Goal: Transaction & Acquisition: Download file/media

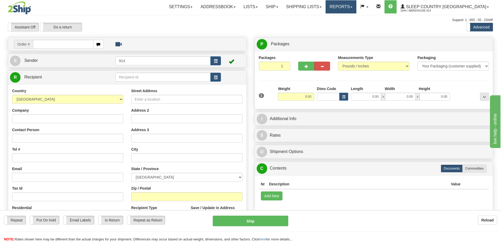
click at [356, 6] on link "Reports" at bounding box center [340, 6] width 31 height 13
click at [331, 32] on span "Dashboard" at bounding box center [322, 32] width 18 height 4
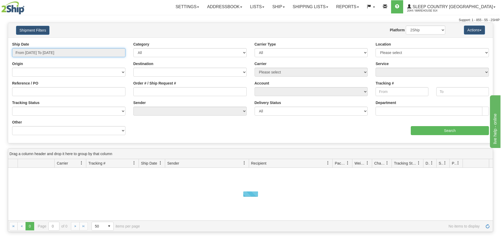
click at [67, 54] on input "From [DATE] To [DATE]" at bounding box center [68, 52] width 113 height 9
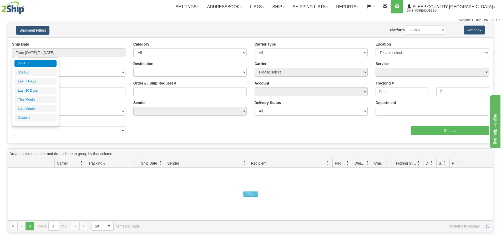
click at [48, 64] on li "[DATE]" at bounding box center [35, 63] width 42 height 7
type input "From 08/12/2025 To 08/12/2025"
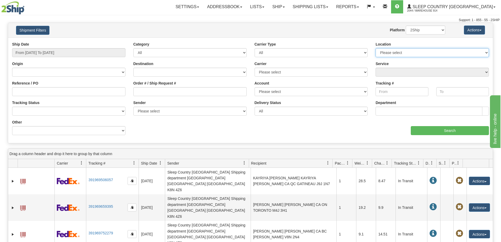
click at [400, 49] on select "Please select 914 9009 CASPC END SLE BEDDN ZINUC" at bounding box center [431, 52] width 113 height 9
click at [375, 48] on select "Please select 914 9009 CASPC END SLE BEDDN ZINUC" at bounding box center [431, 52] width 113 height 9
click at [460, 131] on input "Search" at bounding box center [450, 130] width 78 height 9
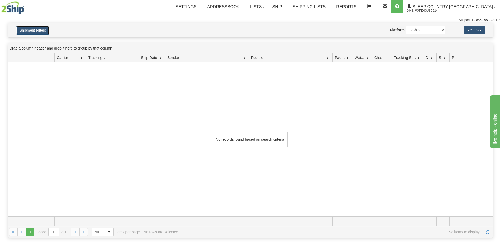
click at [42, 31] on button "Shipment Filters" at bounding box center [32, 30] width 33 height 9
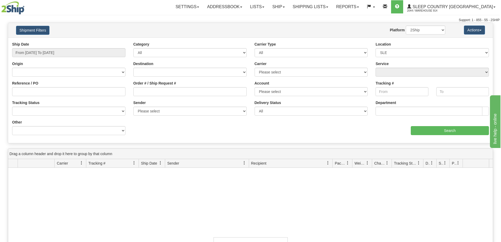
click at [398, 46] on div "Location Please select 914 9009 CASPC END SLE BEDDN ZINUC" at bounding box center [431, 50] width 113 height 16
click at [395, 53] on select "Please select 914 9009 CASPC END SLE BEDDN ZINUC" at bounding box center [431, 52] width 113 height 9
click at [375, 48] on select "Please select 914 9009 CASPC END SLE BEDDN ZINUC" at bounding box center [431, 52] width 113 height 9
click at [432, 133] on input "Search" at bounding box center [450, 130] width 78 height 9
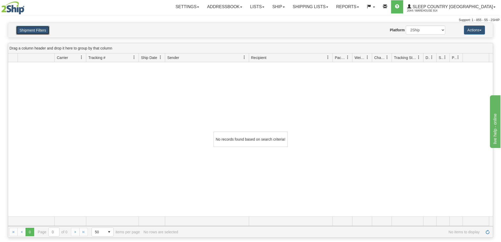
click at [42, 30] on button "Shipment Filters" at bounding box center [32, 30] width 33 height 9
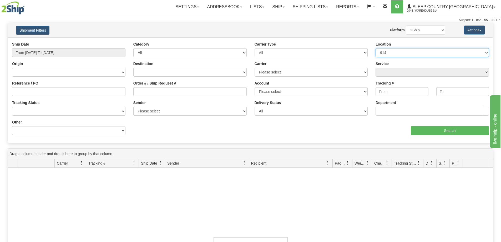
click at [410, 50] on select "Please select 914 9009 CASPC END SLE BEDDN ZINUC" at bounding box center [431, 52] width 113 height 9
select select "7603"
click at [375, 48] on select "Please select 914 9009 CASPC END SLE BEDDN ZINUC" at bounding box center [431, 52] width 113 height 9
click at [211, 48] on select "All Inbound Outbound" at bounding box center [189, 52] width 113 height 9
click at [212, 51] on select "All Inbound Outbound" at bounding box center [189, 52] width 113 height 9
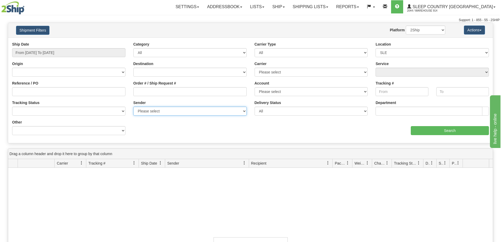
click at [193, 108] on select "Please select Sleep Country Canada, Warehouse 914 , (CA) Sleep Country Canada, …" at bounding box center [189, 110] width 113 height 9
select select "163842"
click at [133, 106] on select "Please select Sleep Country Canada, Warehouse 914 , (CA) Sleep Country Canada, …" at bounding box center [189, 110] width 113 height 9
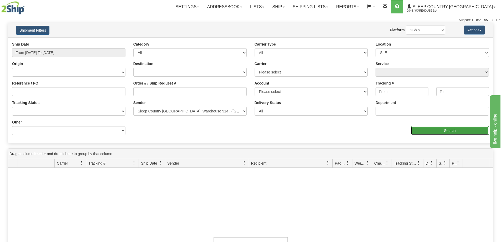
click at [468, 133] on input "Search" at bounding box center [450, 130] width 78 height 9
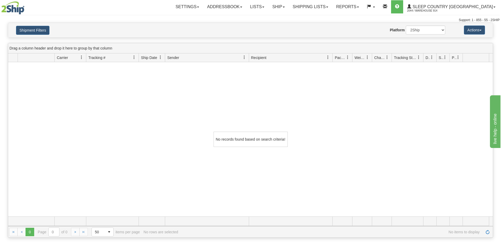
click at [37, 35] on div "Shipment Filters Website Agent Nothing selected Client User Platform 2Ship Impo…" at bounding box center [250, 30] width 484 height 14
click at [363, 7] on link "Reports" at bounding box center [347, 6] width 31 height 13
click at [362, 30] on link "Dashboard" at bounding box center [338, 32] width 48 height 7
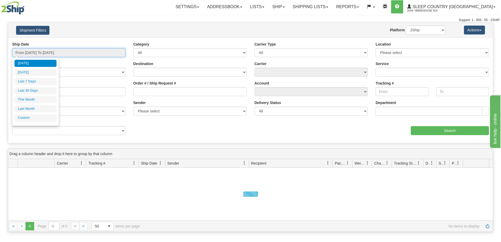
click at [35, 53] on input "From 08/01/2025 To 08/12/2025" at bounding box center [68, 52] width 113 height 9
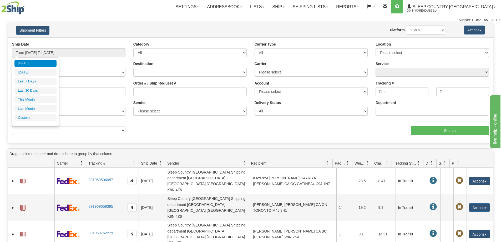
click at [166, 142] on div "Ship Date From 08/01/2025 To 08/12/2025 Category All Inbound Outbound Carrier T…" at bounding box center [250, 89] width 484 height 105
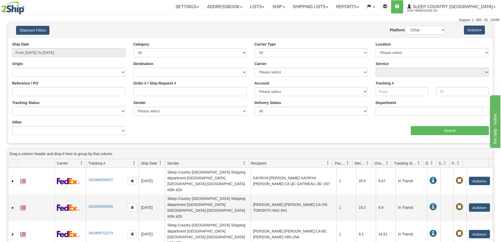
click at [159, 163] on span at bounding box center [160, 163] width 4 height 4
click at [172, 179] on span "Sort Ascending" at bounding box center [177, 174] width 42 height 14
click at [161, 163] on span at bounding box center [160, 163] width 4 height 4
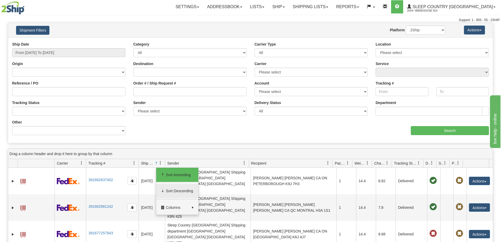
click at [167, 188] on span "Sort Descending" at bounding box center [177, 191] width 42 height 14
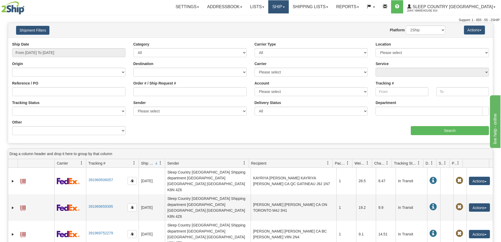
click at [288, 9] on link "Ship" at bounding box center [278, 6] width 20 height 13
click at [283, 24] on span "OnHold / Order Queue" at bounding box center [264, 25] width 37 height 4
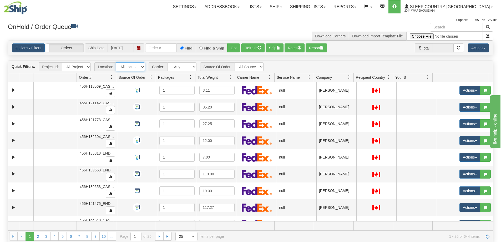
click at [125, 65] on select "All Locations 914 9009 [GEOGRAPHIC_DATA] SLE BEDDN ZINUC" at bounding box center [130, 66] width 29 height 9
click at [116, 62] on select "All Locations 914 9009 [GEOGRAPHIC_DATA] SLE BEDDN ZINUC" at bounding box center [130, 66] width 29 height 9
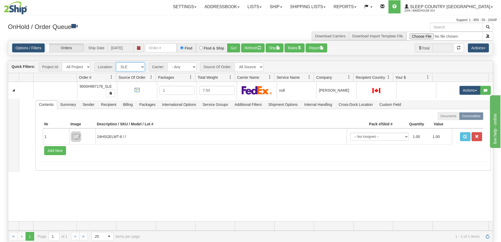
click at [132, 70] on select "All Locations 914 9009 CASPC END SLE BEDDN ZINUC" at bounding box center [130, 66] width 29 height 9
select select "6841"
click at [116, 62] on select "All Locations 914 9009 CASPC END SLE BEDDN ZINUC" at bounding box center [130, 66] width 29 height 9
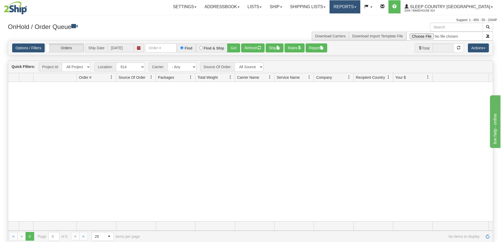
click at [360, 8] on link "Reports" at bounding box center [344, 6] width 31 height 13
click at [360, 32] on link "Dashboard" at bounding box center [336, 32] width 48 height 7
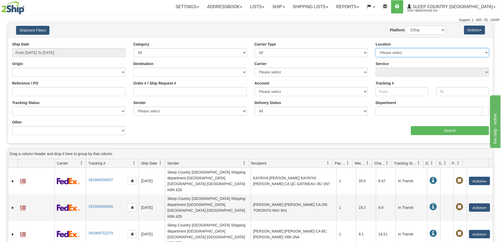
click at [389, 52] on select "Please select 914 9009 CASPC END SLE BEDDN ZINUC" at bounding box center [431, 52] width 113 height 9
click at [387, 53] on select "Please select 914 9009 CASPC END SLE BEDDN ZINUC" at bounding box center [431, 52] width 113 height 9
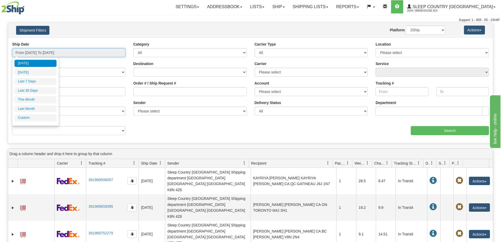
click at [98, 53] on input "From [DATE] To [DATE]" at bounding box center [68, 52] width 113 height 9
click at [45, 65] on li "[DATE]" at bounding box center [35, 63] width 42 height 7
type input "From [DATE] To [DATE]"
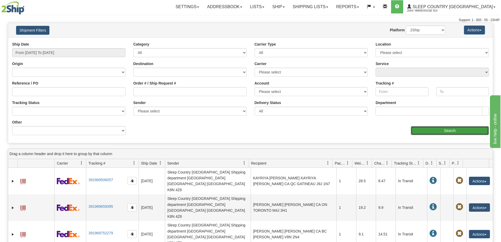
click at [427, 127] on input "Search" at bounding box center [450, 130] width 78 height 9
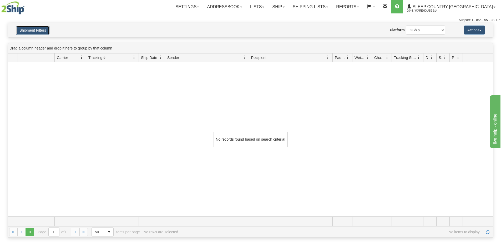
click at [44, 29] on button "Shipment Filters" at bounding box center [32, 30] width 33 height 9
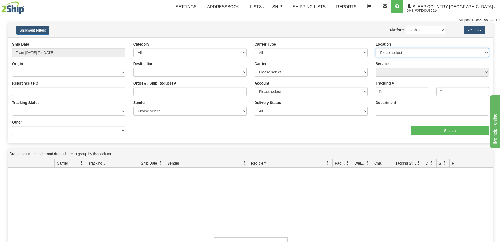
click at [388, 52] on select "Please select 914 9009 CASPC END SLE BEDDN ZINUC" at bounding box center [431, 52] width 113 height 9
select select "7603"
click at [375, 48] on select "Please select 914 9009 CASPC END SLE BEDDN ZINUC" at bounding box center [431, 52] width 113 height 9
click at [263, 52] on select "All Most Common Small Package (Parcel / Courier) International Less Than Truckl…" at bounding box center [310, 52] width 113 height 9
click at [282, 43] on div "Carrier Type All Most Common Small Package (Parcel / Courier) International Les…" at bounding box center [310, 50] width 113 height 16
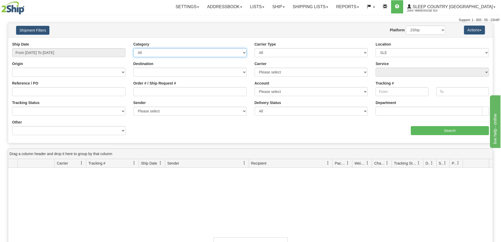
click at [218, 54] on select "All Inbound Outbound" at bounding box center [189, 52] width 113 height 9
drag, startPoint x: 219, startPoint y: 48, endPoint x: 222, endPoint y: 45, distance: 4.3
click at [219, 48] on select "All Inbound Outbound" at bounding box center [189, 52] width 113 height 9
click at [461, 128] on input "Search" at bounding box center [450, 130] width 78 height 9
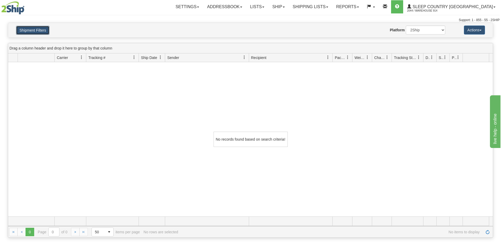
click at [40, 31] on button "Shipment Filters" at bounding box center [32, 30] width 33 height 9
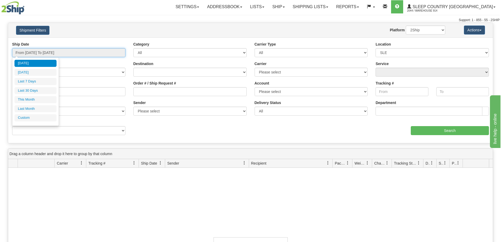
click at [43, 50] on input "From [DATE] To [DATE]" at bounding box center [68, 52] width 113 height 9
click at [37, 70] on li "[DATE]" at bounding box center [35, 72] width 42 height 7
type input "From [DATE] To [DATE]"
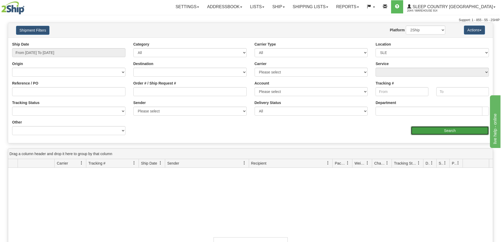
click at [450, 127] on input "Search" at bounding box center [450, 130] width 78 height 9
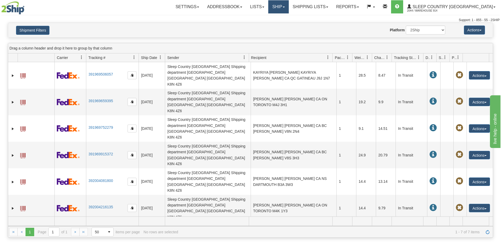
click at [288, 3] on link "Ship" at bounding box center [278, 6] width 20 height 13
click at [288, 21] on link "Ship Screen" at bounding box center [265, 18] width 48 height 7
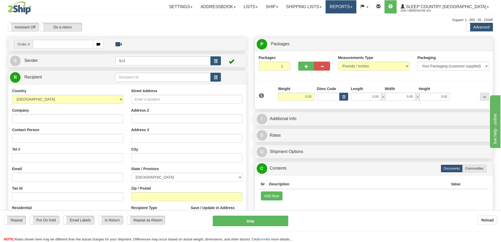
click at [356, 4] on link "Reports" at bounding box center [340, 6] width 31 height 13
click at [356, 35] on link "Dashboard" at bounding box center [332, 32] width 48 height 7
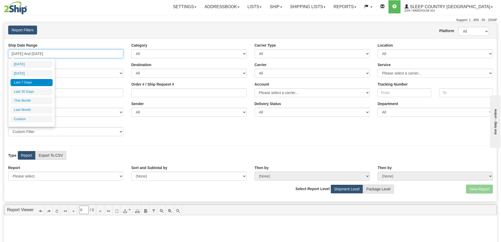
click at [81, 54] on input "[DATE] And [DATE]" at bounding box center [65, 53] width 115 height 9
click at [45, 65] on li "[DATE]" at bounding box center [32, 64] width 42 height 7
type input "[DATE] And [DATE]"
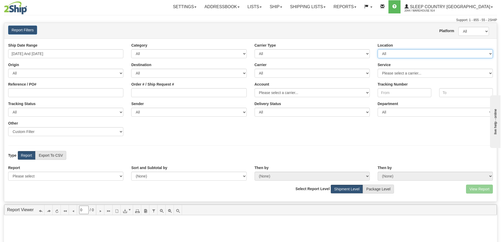
click at [389, 50] on select "All 9009 914 BEDDN CASPC END SLE ZINUC" at bounding box center [434, 53] width 115 height 9
select select "7603"
click at [377, 49] on select "All 9009 914 BEDDN CASPC END SLE ZINUC" at bounding box center [434, 53] width 115 height 9
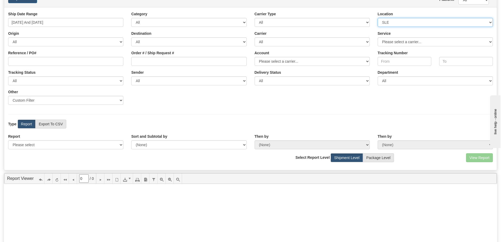
scroll to position [26, 0]
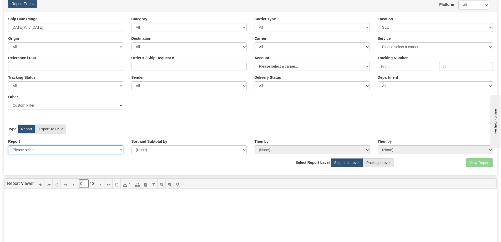
click at [56, 149] on select "Please select 1 Line Shipment Report Address Detail Basic Shipment Overview Can…" at bounding box center [65, 149] width 115 height 9
select select "Users\Contents Detail.trdx"
click at [8, 145] on select "Please select 1 Line Shipment Report Address Detail Basic Shipment Overview Can…" at bounding box center [65, 149] width 115 height 9
click at [482, 165] on button "View Report" at bounding box center [479, 162] width 27 height 9
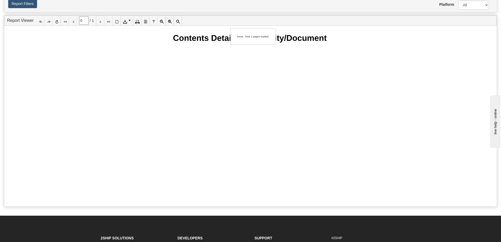
type input "1"
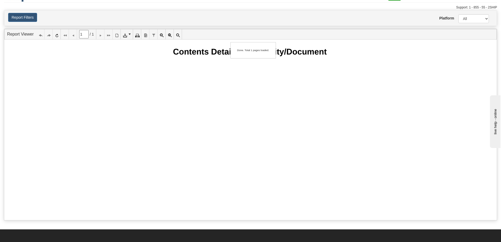
scroll to position [0, 0]
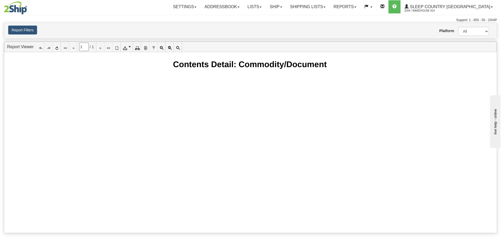
click at [126, 49] on icon at bounding box center [125, 47] width 4 height 4
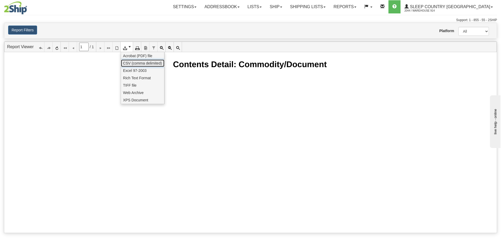
click at [131, 65] on span "CSV (comma delimited)" at bounding box center [142, 62] width 39 height 5
